Goal: Use online tool/utility

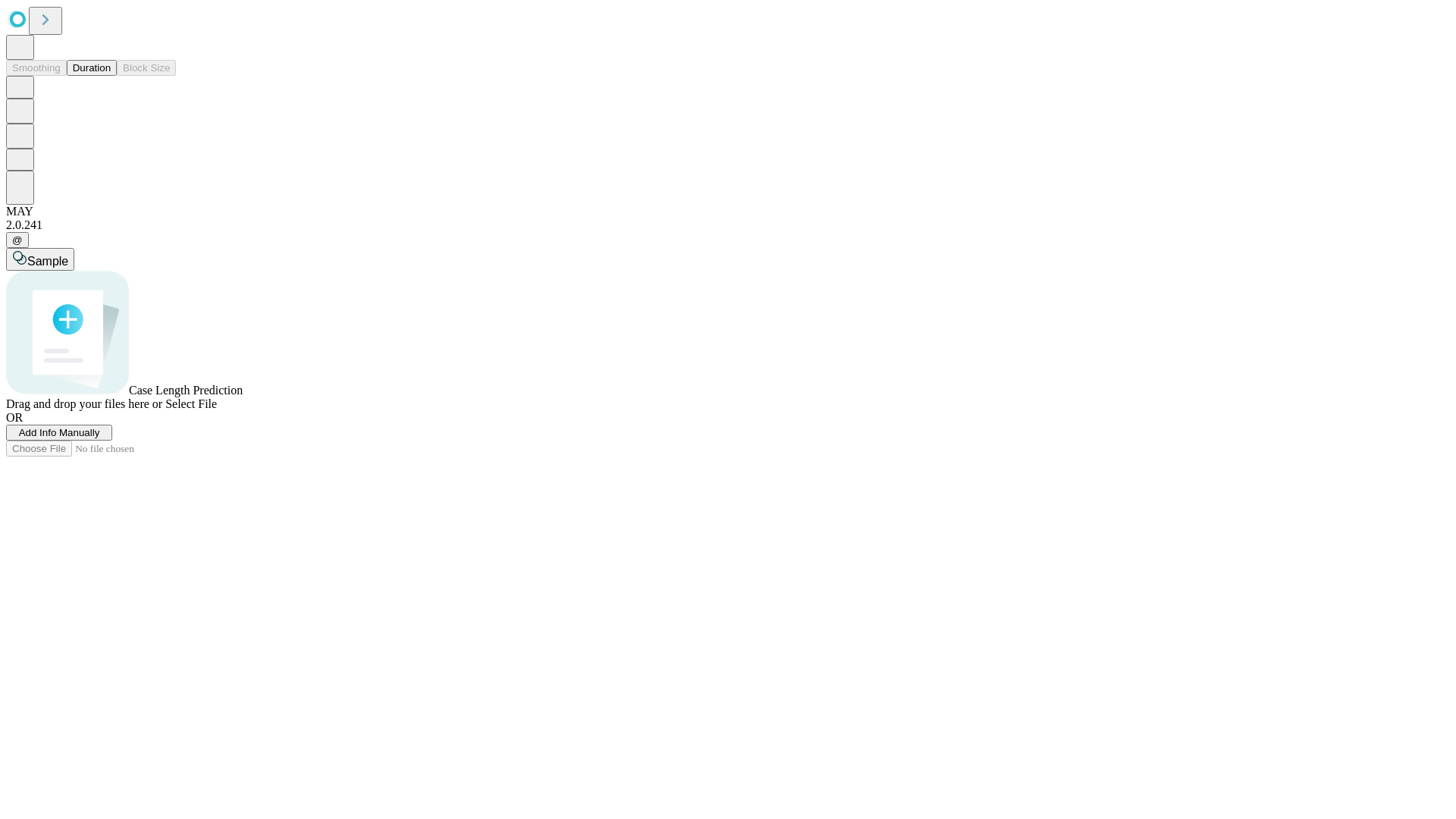
click at [111, 75] on button "Duration" at bounding box center [91, 68] width 50 height 16
click at [217, 410] on span "Select File" at bounding box center [191, 404] width 52 height 13
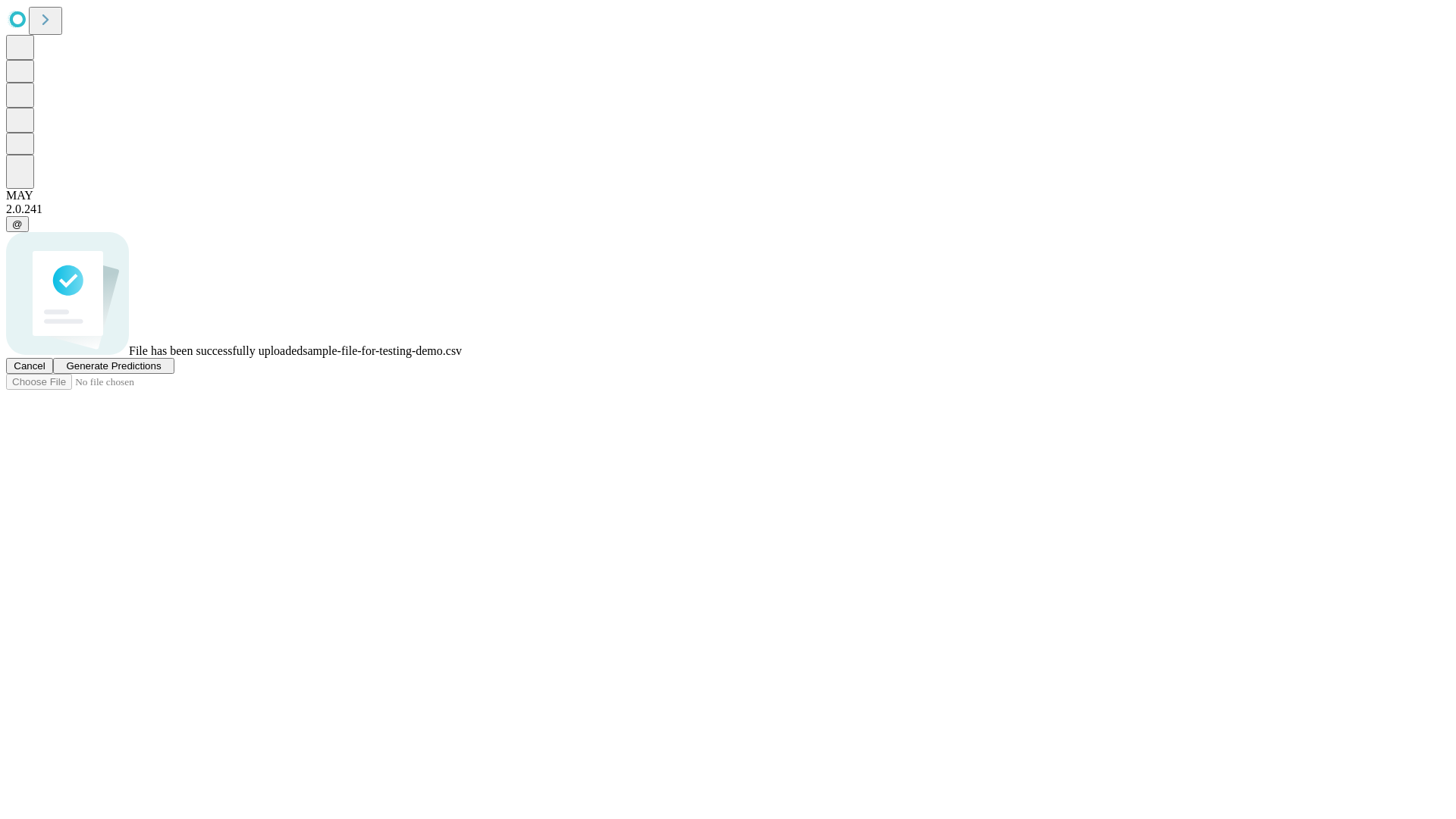
click at [161, 372] on span "Generate Predictions" at bounding box center [114, 365] width 95 height 12
